Goal: Find specific page/section: Find specific page/section

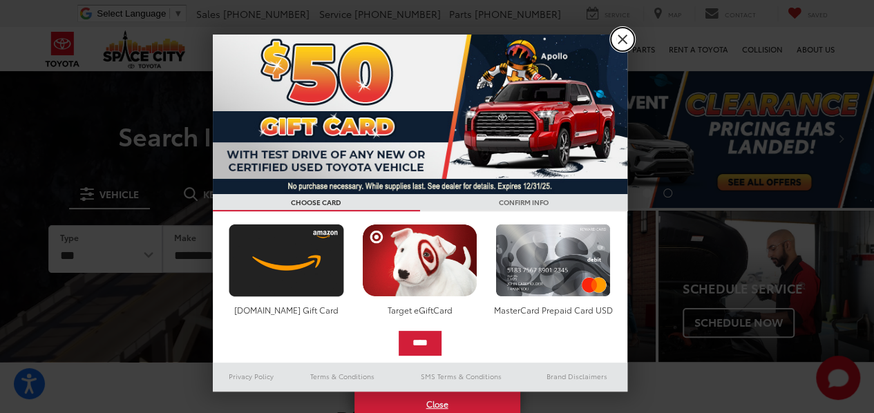
click at [620, 38] on link "X" at bounding box center [622, 39] width 23 height 23
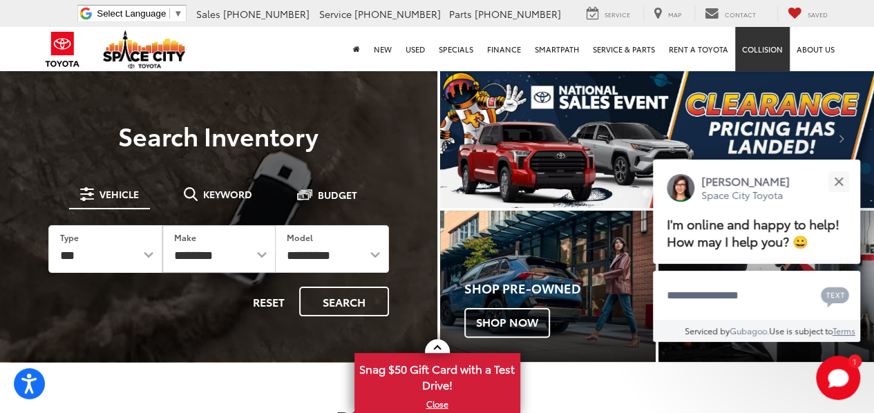
click at [761, 48] on link "Collision" at bounding box center [762, 49] width 55 height 44
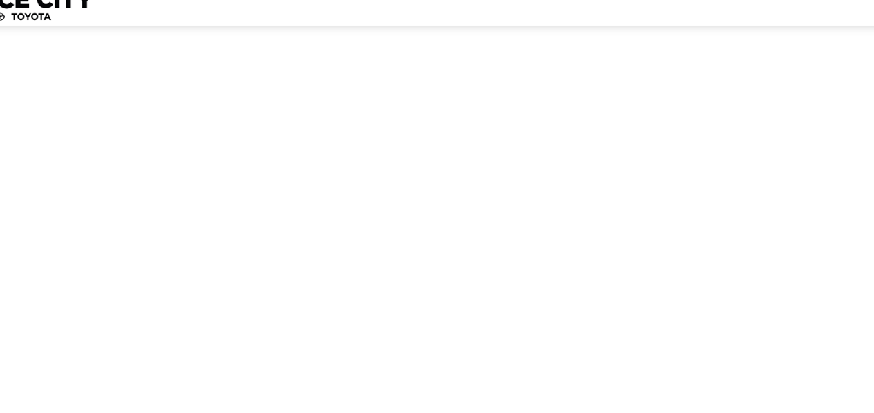
scroll to position [3385, 0]
